Goal: Communication & Community: Ask a question

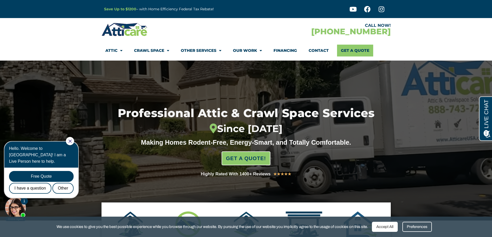
click at [318, 48] on link "Contact" at bounding box center [318, 51] width 20 height 12
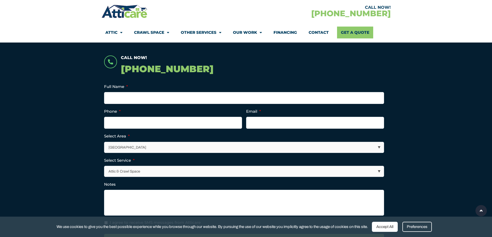
scroll to position [103, 0]
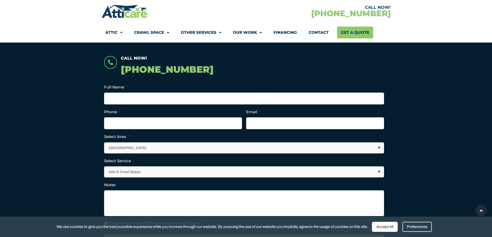
click at [378, 145] on select "Los Angeles Area San Francisco Bay Area New Jersey / New York Area Other Areas" at bounding box center [243, 148] width 279 height 11
select select "New Jersey / New York Area"
click at [104, 143] on select "Los Angeles Area San Francisco Bay Area New Jersey / New York Area Other Areas" at bounding box center [243, 148] width 279 height 11
click at [145, 98] on input "Full Name *" at bounding box center [244, 99] width 280 height 12
type input "RAYMOND THROCKMORTON"
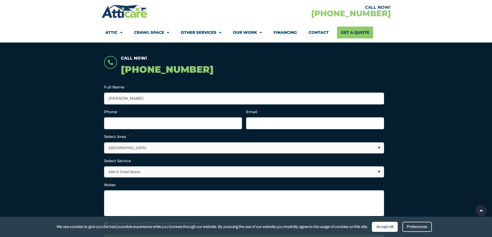
type input "6095064030"
type input "luckydog666@comcast.net"
type input "(609) 506-4030"
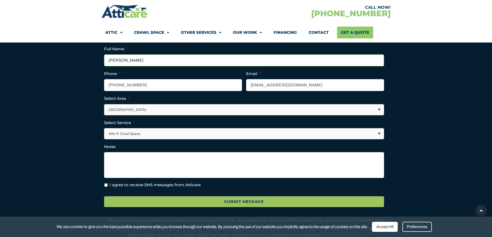
scroll to position [155, 0]
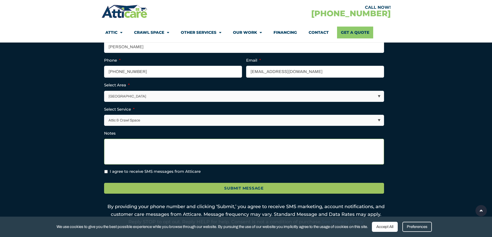
click at [138, 144] on textarea "Notes" at bounding box center [244, 152] width 280 height 26
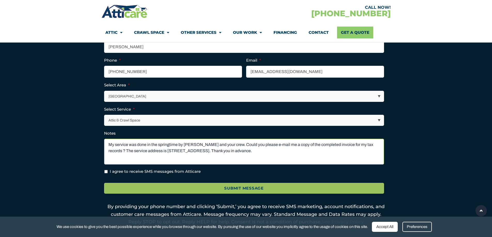
type textarea "My service was done in the springtime by Moe and your crew. Could you please e-…"
click at [105, 172] on input "I agree to receive SMS messages from Atticare" at bounding box center [105, 171] width 3 height 3
checkbox input "true"
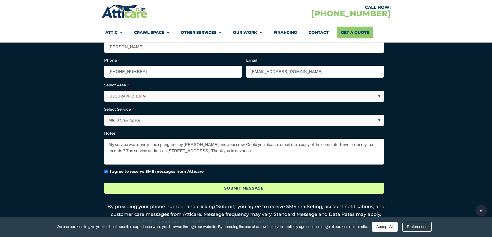
click at [242, 187] on input "Submit Message" at bounding box center [244, 188] width 280 height 11
